Goal: Information Seeking & Learning: Find specific fact

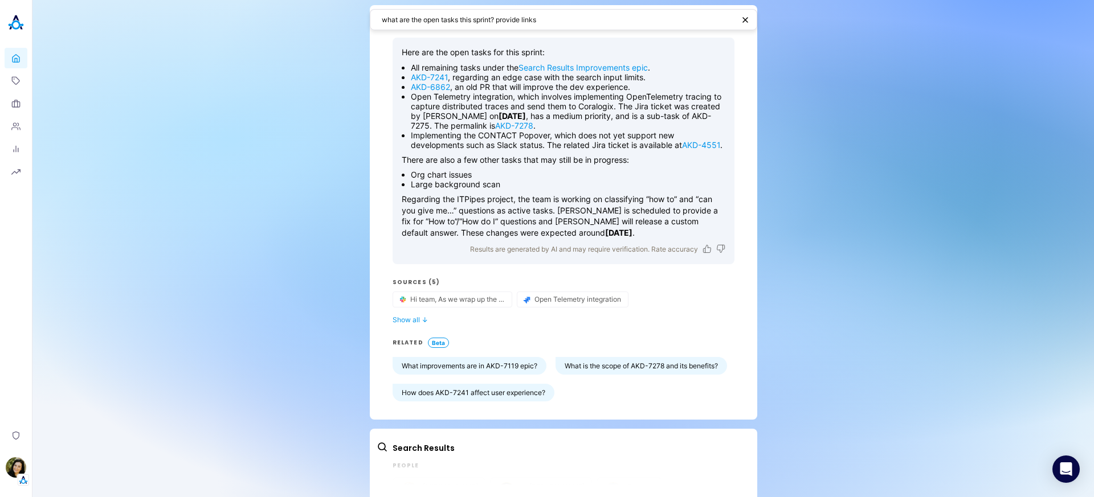
scroll to position [81, 0]
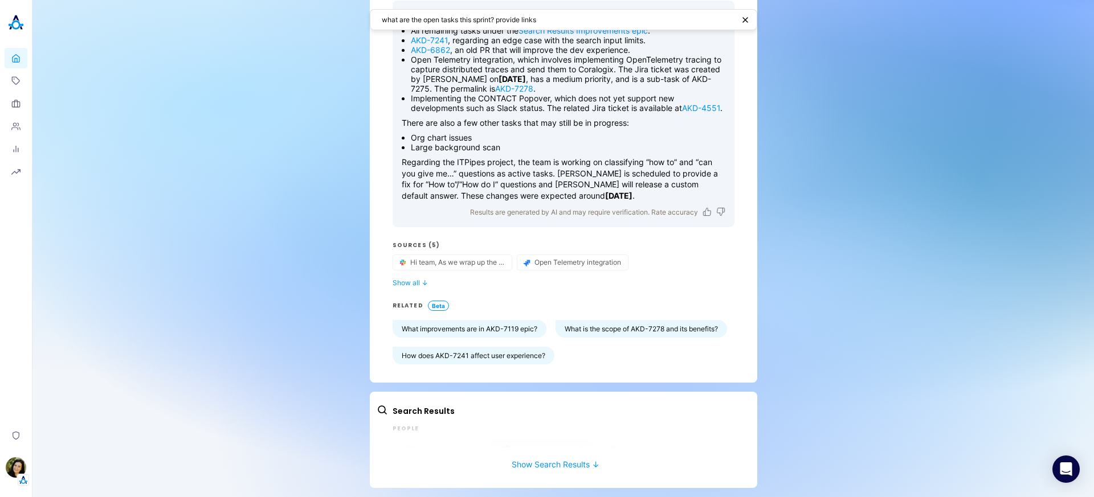
drag, startPoint x: 535, startPoint y: 466, endPoint x: 528, endPoint y: 463, distance: 6.9
click at [535, 465] on button "Show Search Results ↓" at bounding box center [556, 458] width 358 height 21
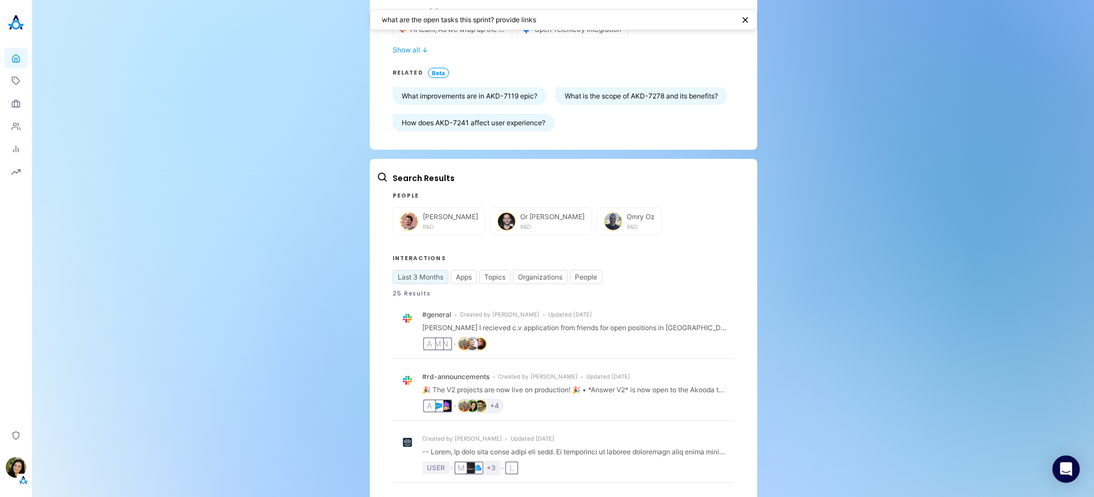
scroll to position [295, 0]
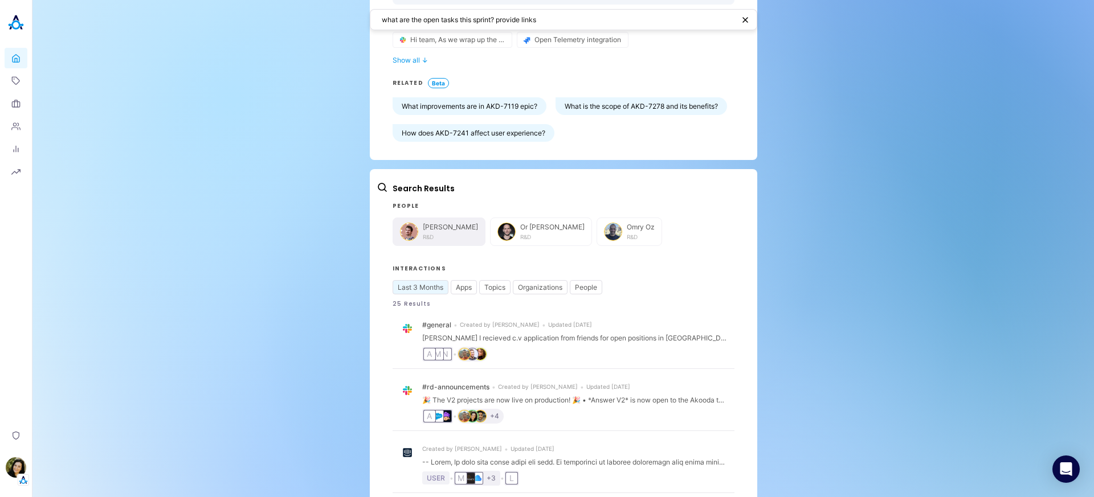
click at [452, 229] on button "Tsvetan Tsvetanov R&D" at bounding box center [439, 232] width 93 height 28
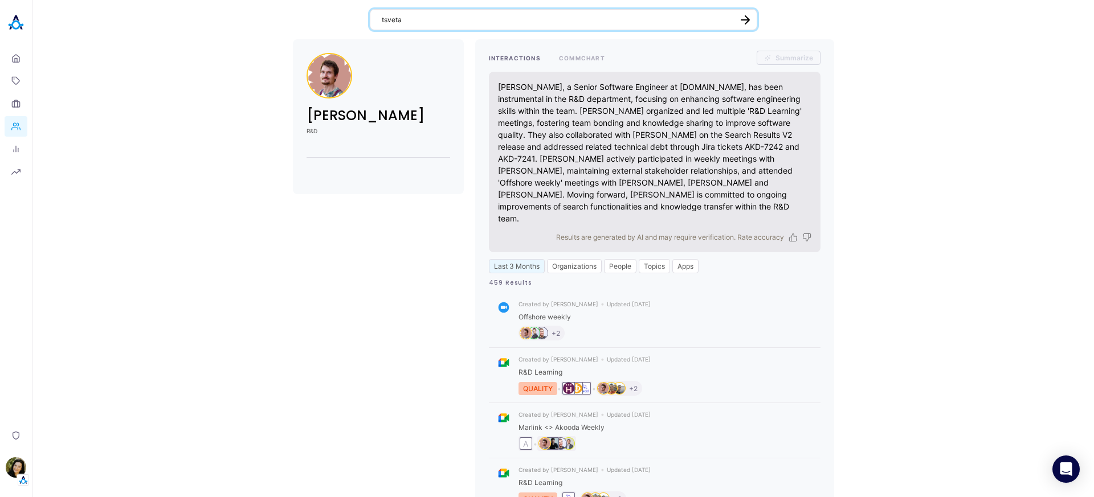
type textarea "tsvetan"
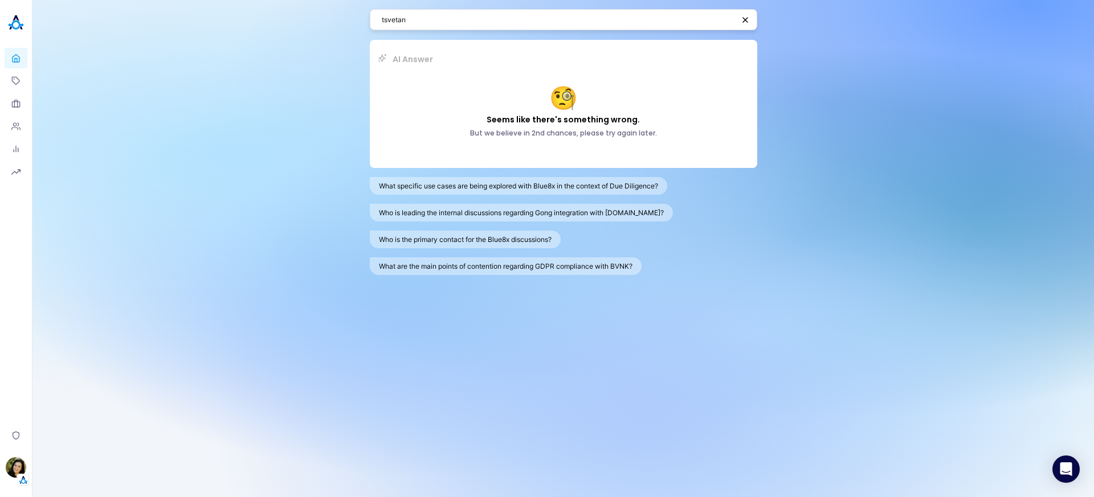
click at [421, 21] on textarea "tsvetan" at bounding box center [558, 19] width 352 height 11
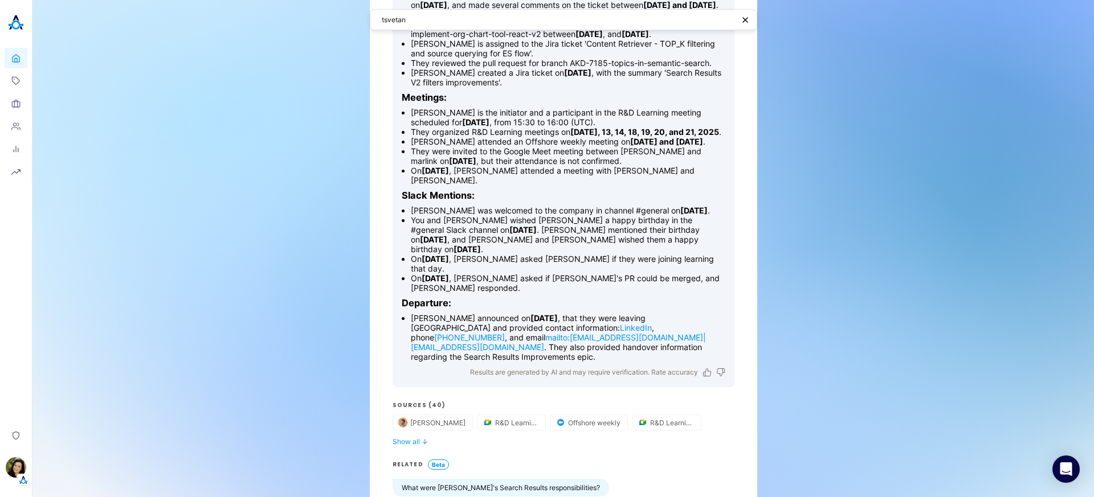
scroll to position [136, 0]
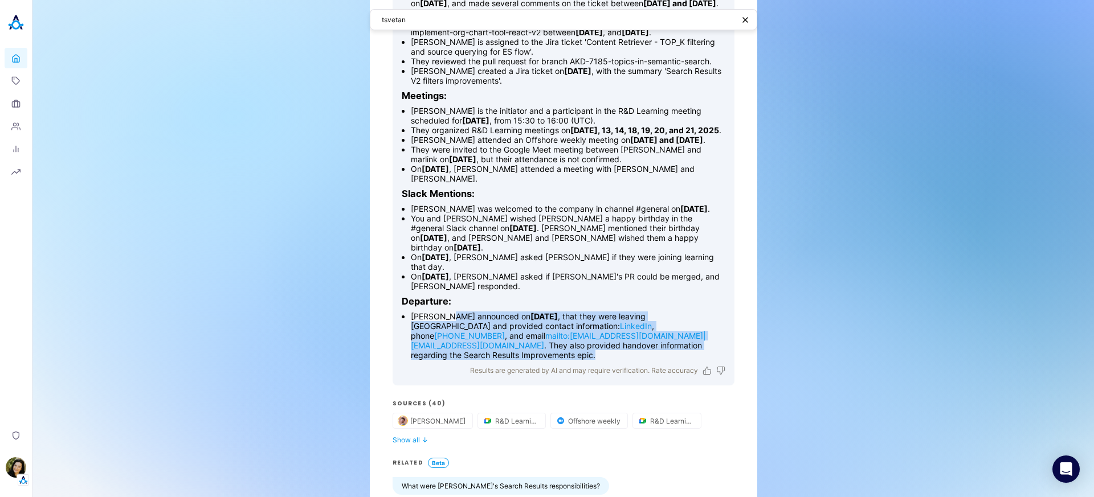
drag, startPoint x: 680, startPoint y: 362, endPoint x: 440, endPoint y: 338, distance: 241.7
click at [440, 338] on li "[PERSON_NAME] announced on [DATE] , that they were leaving [PERSON_NAME] and pr…" at bounding box center [568, 336] width 315 height 48
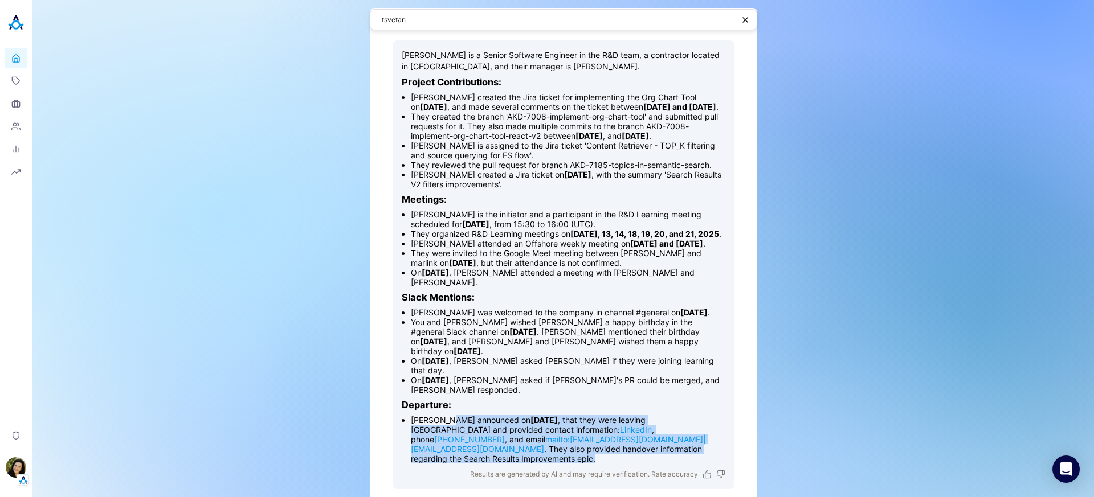
scroll to position [0, 0]
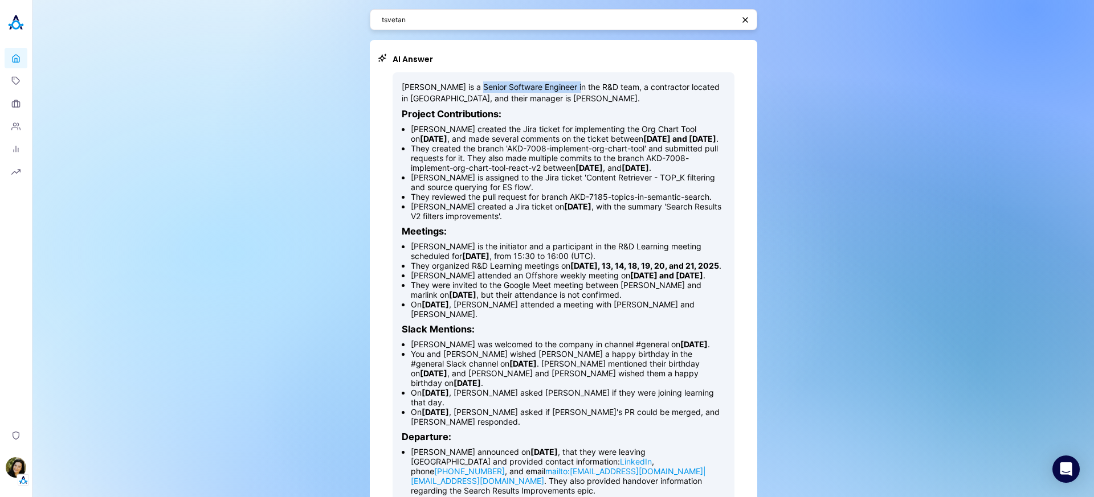
drag, startPoint x: 472, startPoint y: 88, endPoint x: 572, endPoint y: 85, distance: 100.3
click at [573, 85] on p "[PERSON_NAME] is a Senior Software Engineer in the R&D team, a contractor locat…" at bounding box center [564, 92] width 324 height 22
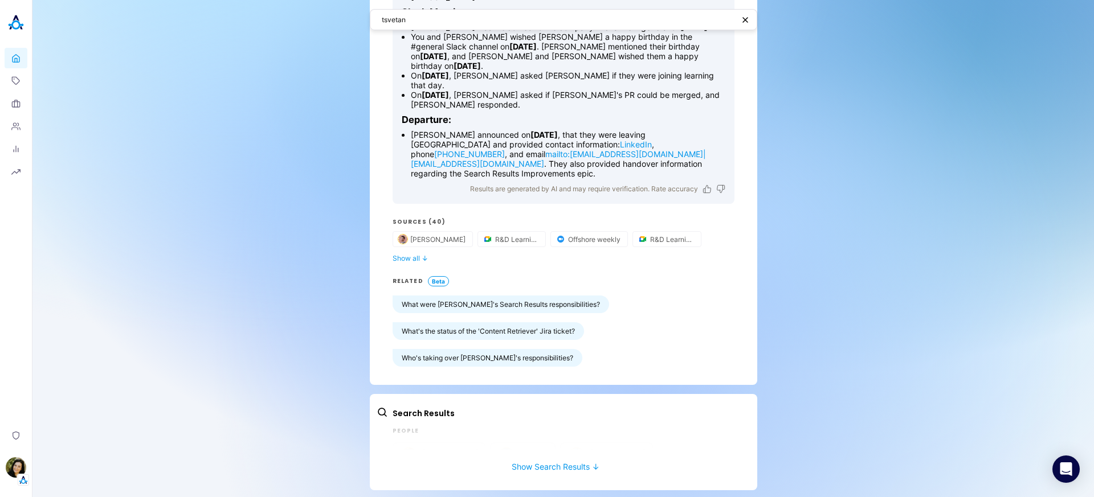
scroll to position [329, 0]
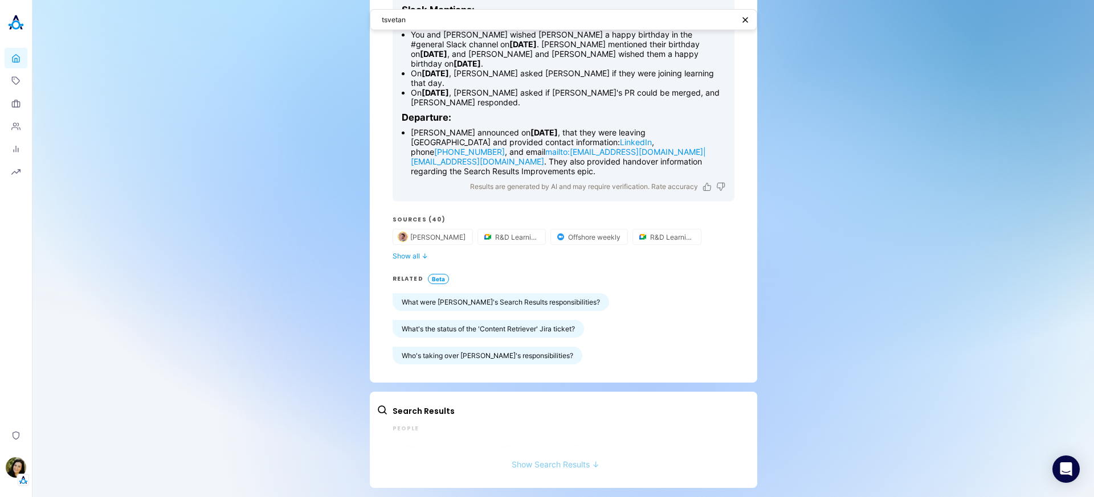
click at [527, 455] on button "Show Search Results ↓" at bounding box center [556, 458] width 358 height 21
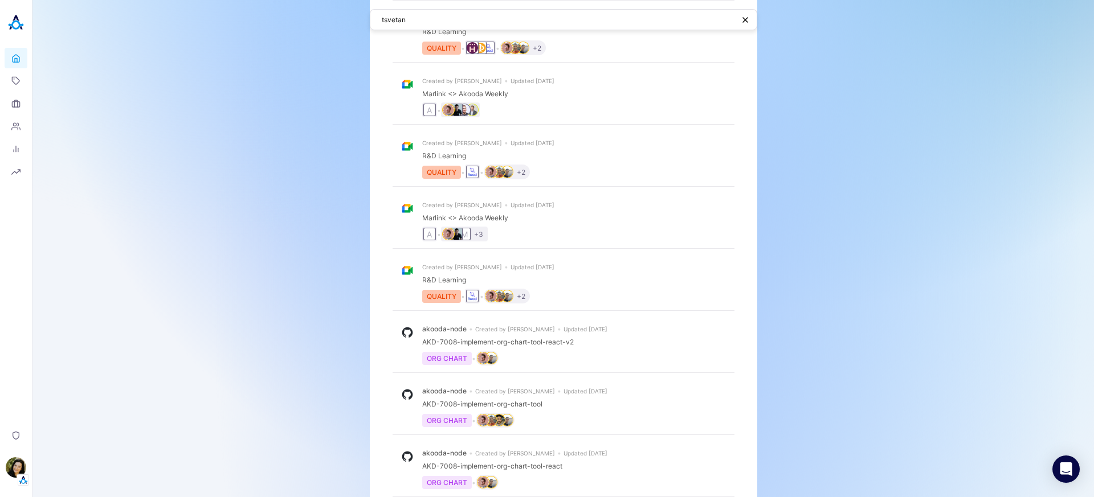
scroll to position [973, 0]
click at [411, 18] on textarea "tsvetan" at bounding box center [558, 19] width 352 height 11
type textarea "ק"
click at [17, 36] on div "Home Topics Organizations People Analytics Reports" at bounding box center [16, 96] width 23 height 171
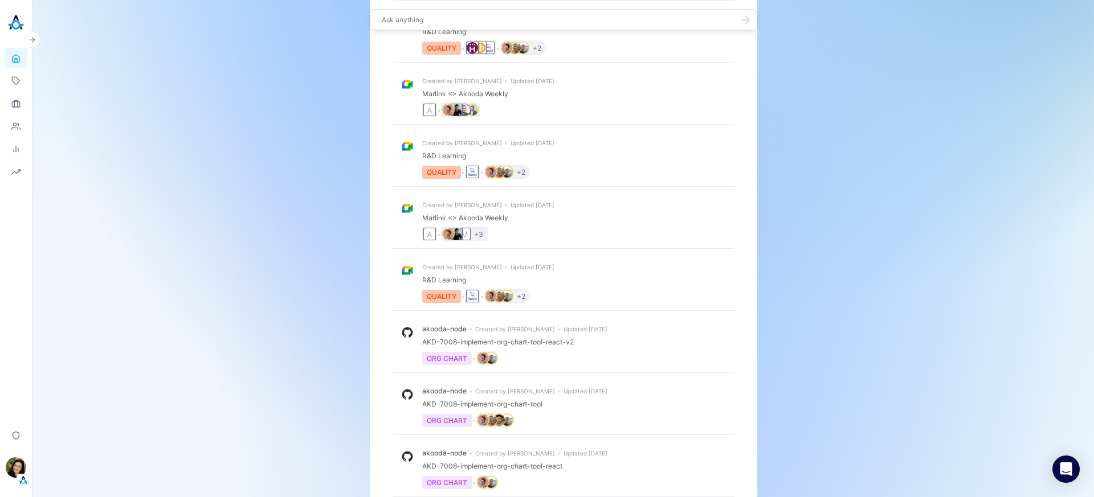
click at [21, 27] on img at bounding box center [16, 22] width 23 height 23
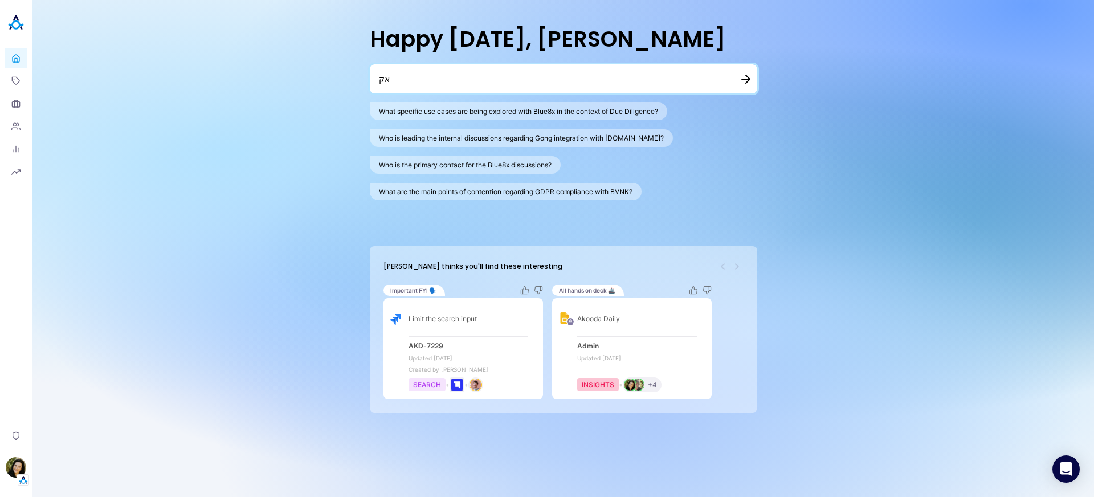
type textarea "א"
type textarea "tell me about all the productmanagers that were in akooda"
